Goal: Task Accomplishment & Management: Complete application form

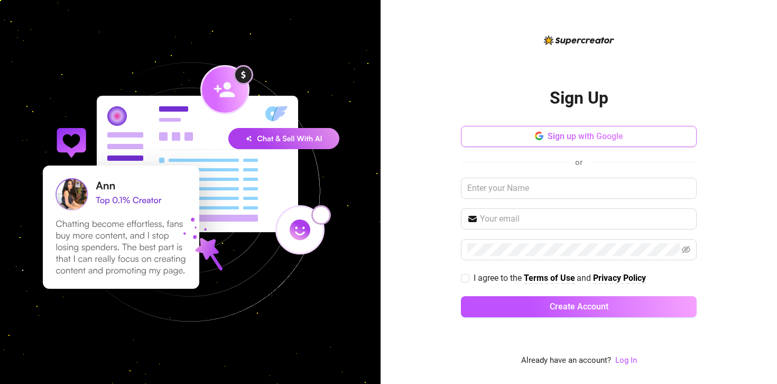
click at [513, 138] on button "Sign up with Google" at bounding box center [579, 136] width 236 height 21
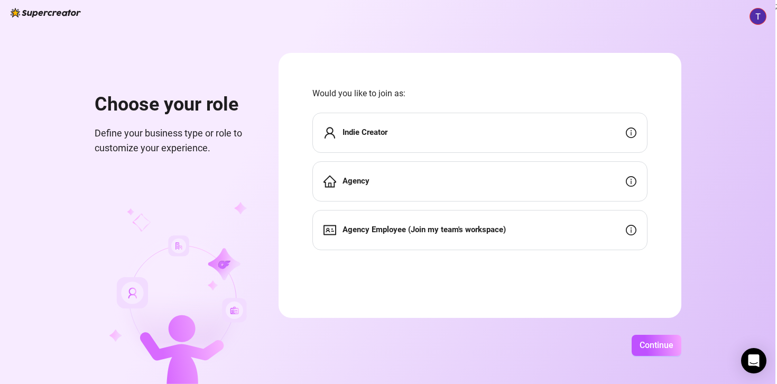
click at [500, 137] on div "Indie Creator" at bounding box center [479, 133] width 335 height 40
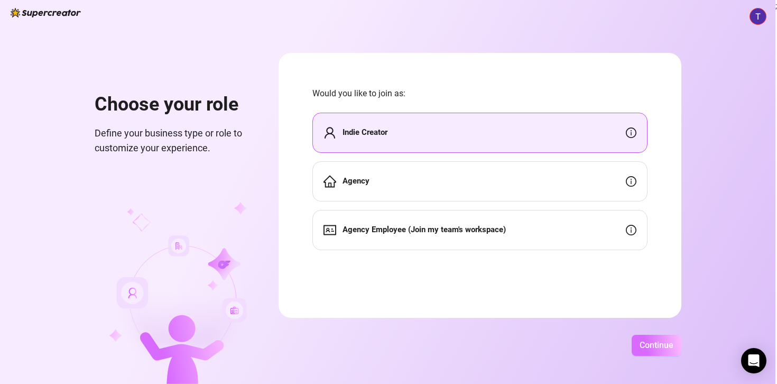
click at [649, 342] on span "Continue" at bounding box center [656, 345] width 34 height 10
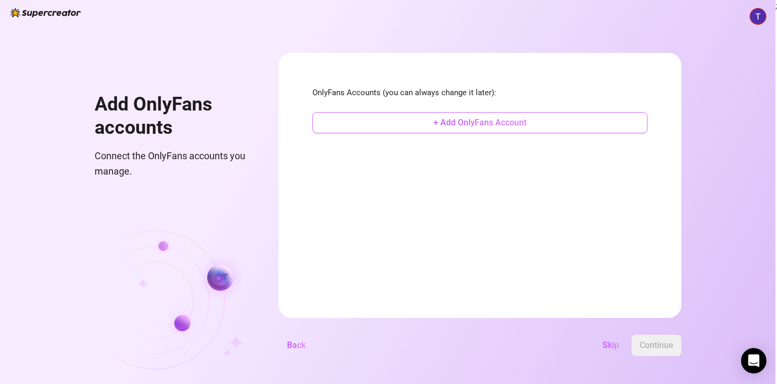
click at [550, 128] on button "+ Add OnlyFans Account" at bounding box center [479, 122] width 335 height 21
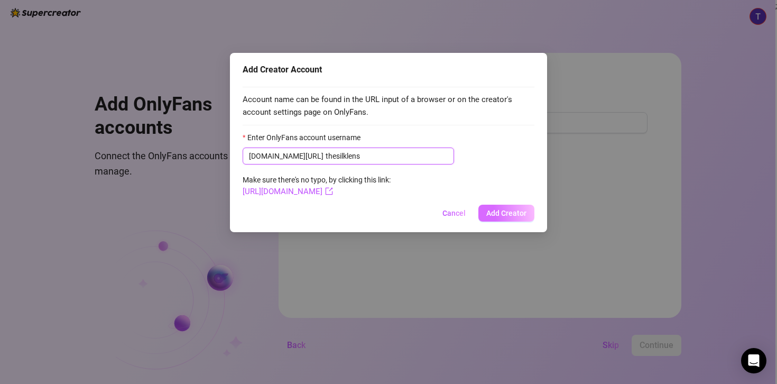
type input "thesilklens"
click at [495, 212] on span "Add Creator" at bounding box center [506, 213] width 40 height 8
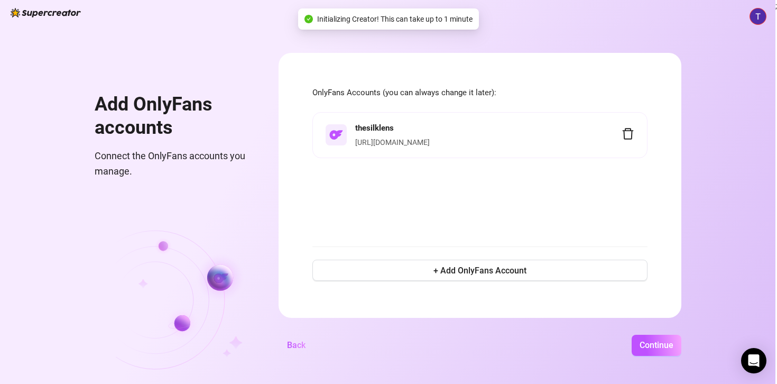
click at [475, 281] on div "OnlyFans Accounts (you can always change it later): thesilklens https://onlyfan…" at bounding box center [479, 185] width 335 height 197
click at [477, 272] on span "+ Add OnlyFans Account" at bounding box center [479, 270] width 93 height 10
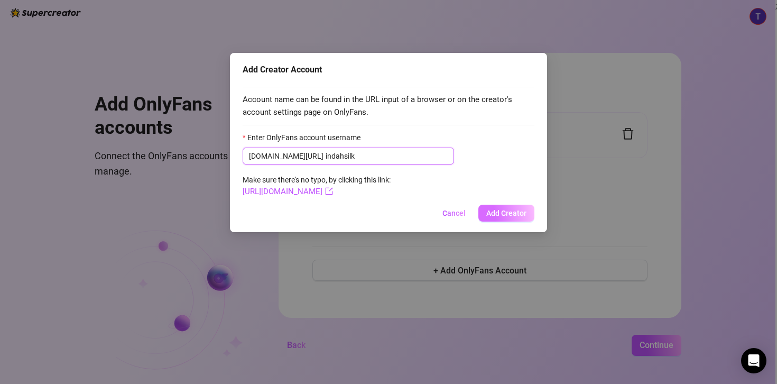
type input "indahsilk"
click at [491, 210] on span "Add Creator" at bounding box center [506, 213] width 40 height 8
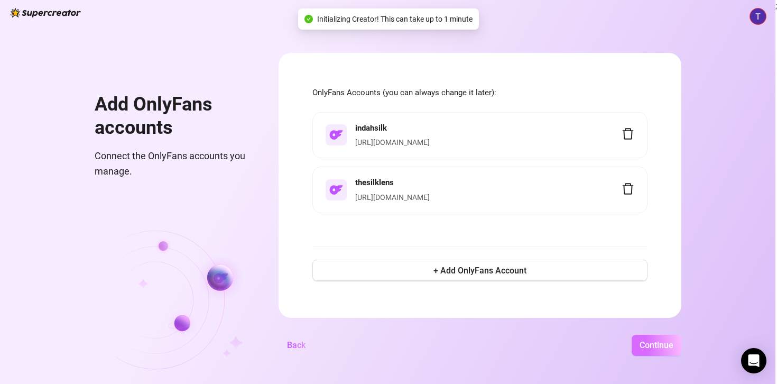
click at [664, 347] on span "Continue" at bounding box center [656, 345] width 34 height 10
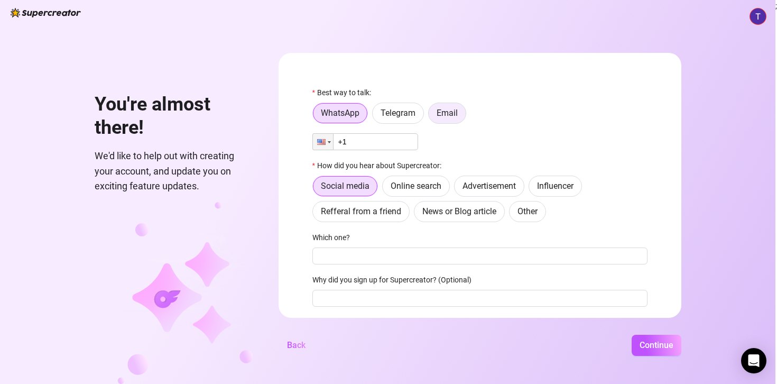
click at [437, 115] on span "Email" at bounding box center [446, 113] width 21 height 10
click at [431, 116] on input "Email" at bounding box center [431, 116] width 0 height 0
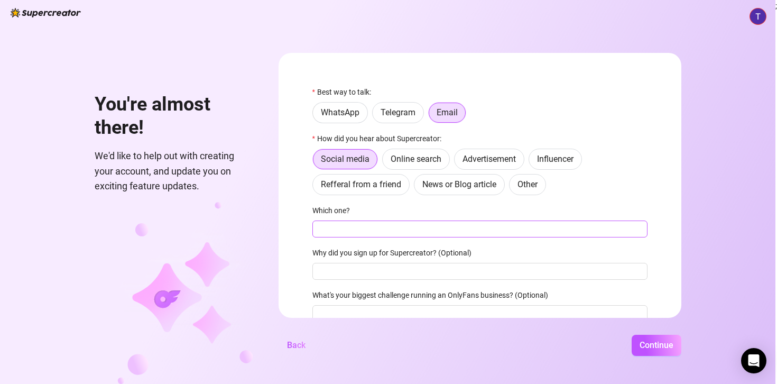
scroll to position [49, 0]
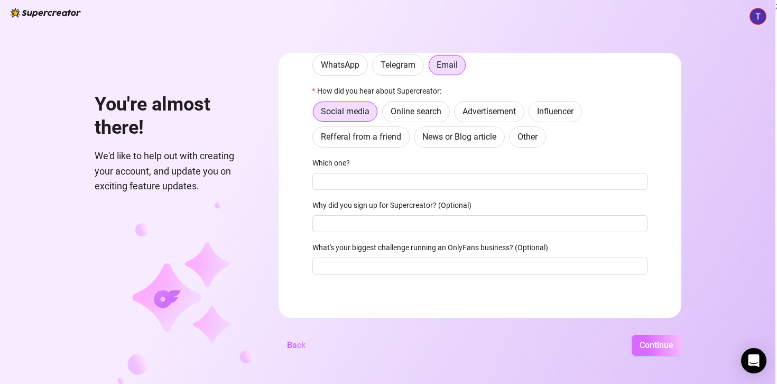
click at [659, 345] on span "Continue" at bounding box center [656, 345] width 34 height 10
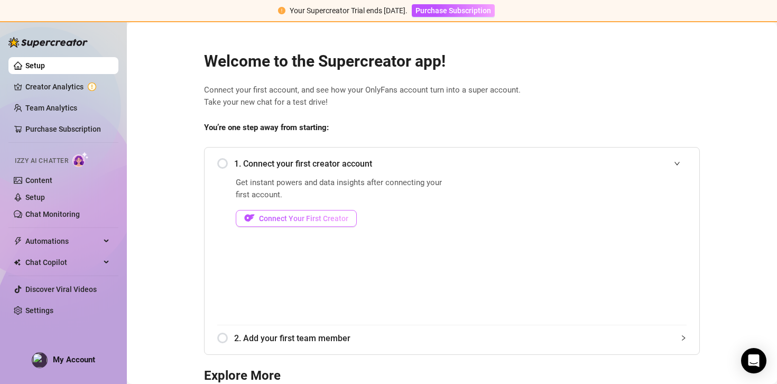
click at [285, 214] on span "Connect Your First Creator" at bounding box center [303, 218] width 89 height 8
